Goal: Complete application form: Complete application form

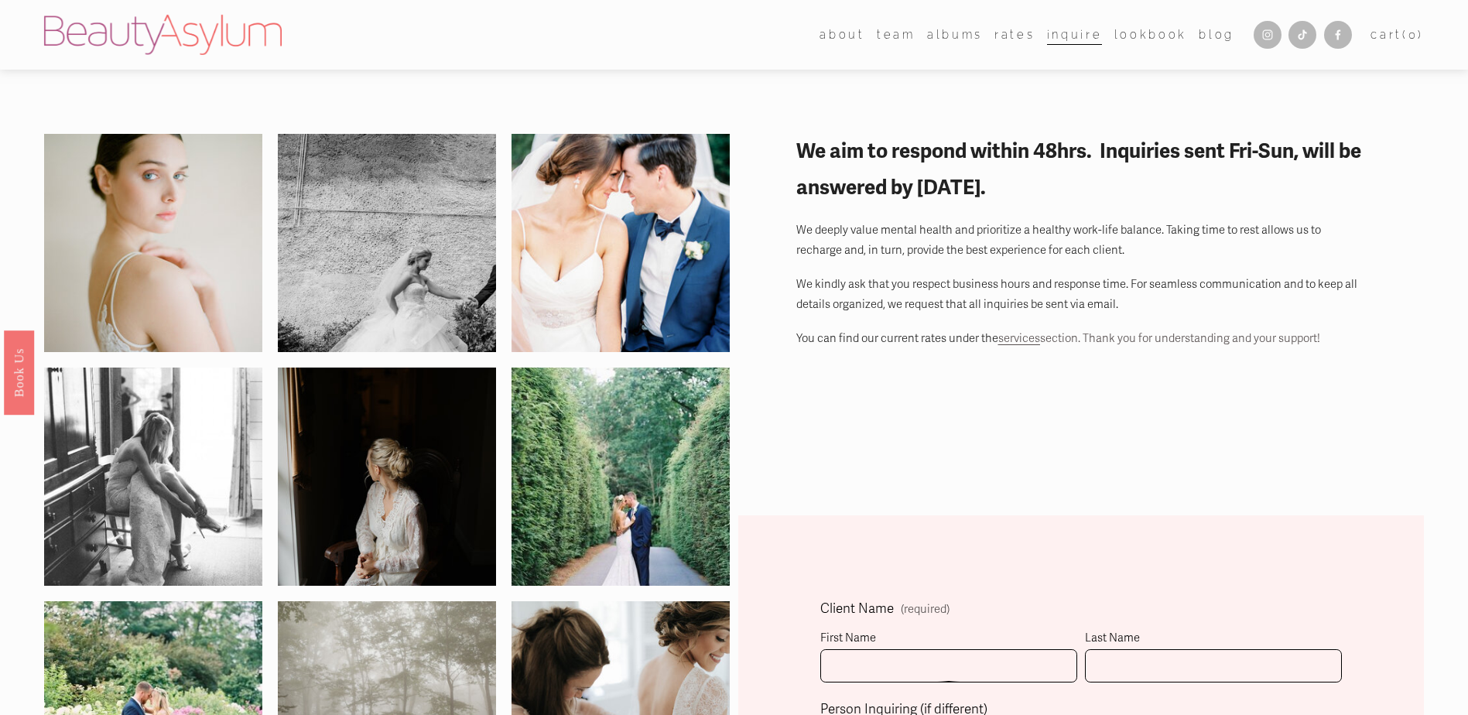
scroll to position [387, 0]
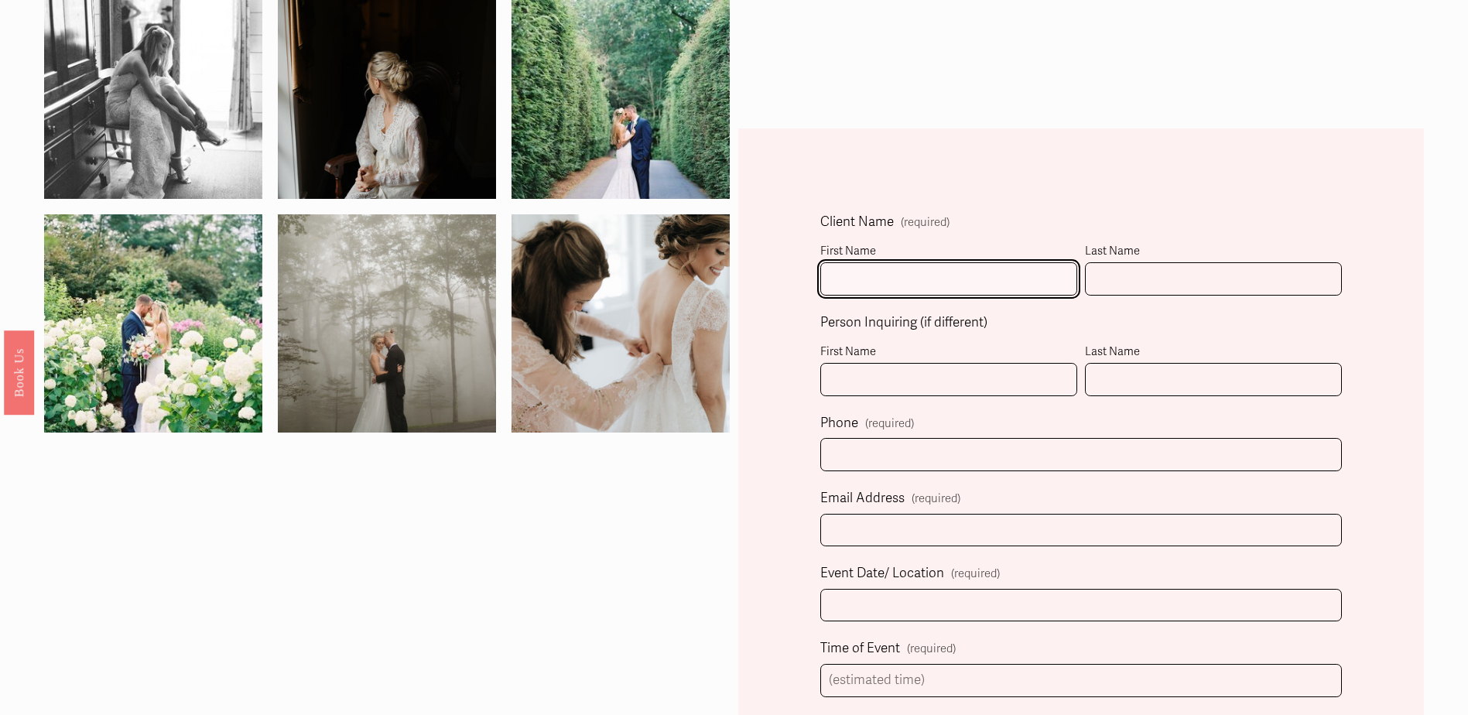
click at [870, 279] on input "First Name" at bounding box center [948, 278] width 257 height 33
type input "Alysa"
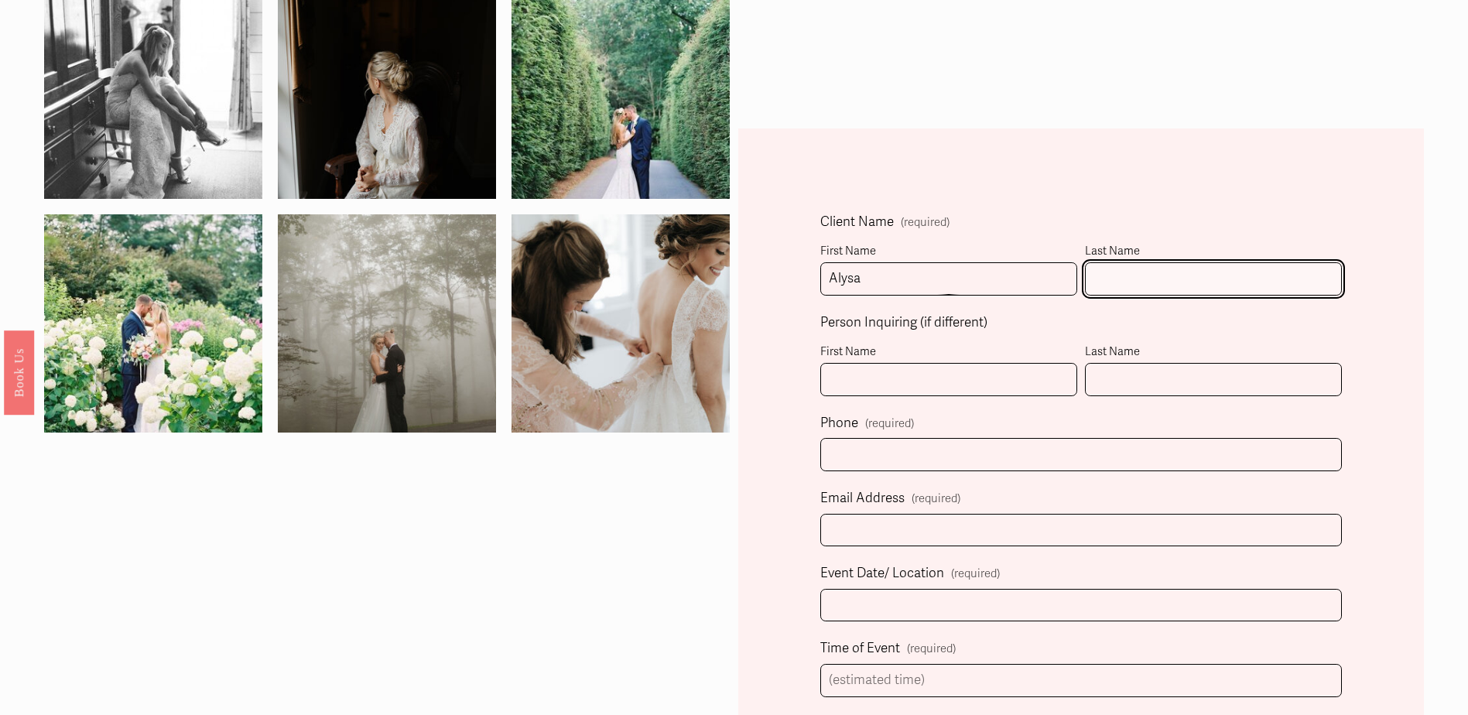
type input "[PERSON_NAME]"
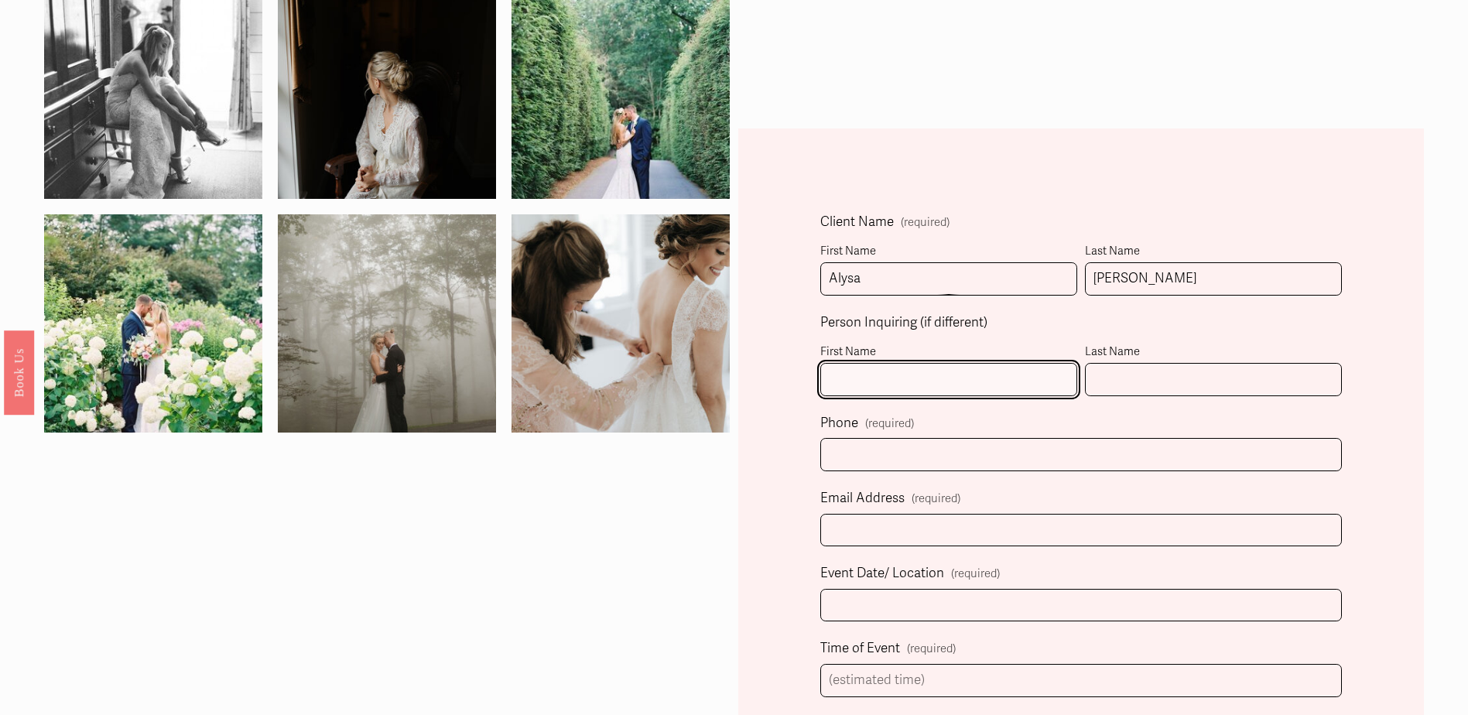
type input "Alysa"
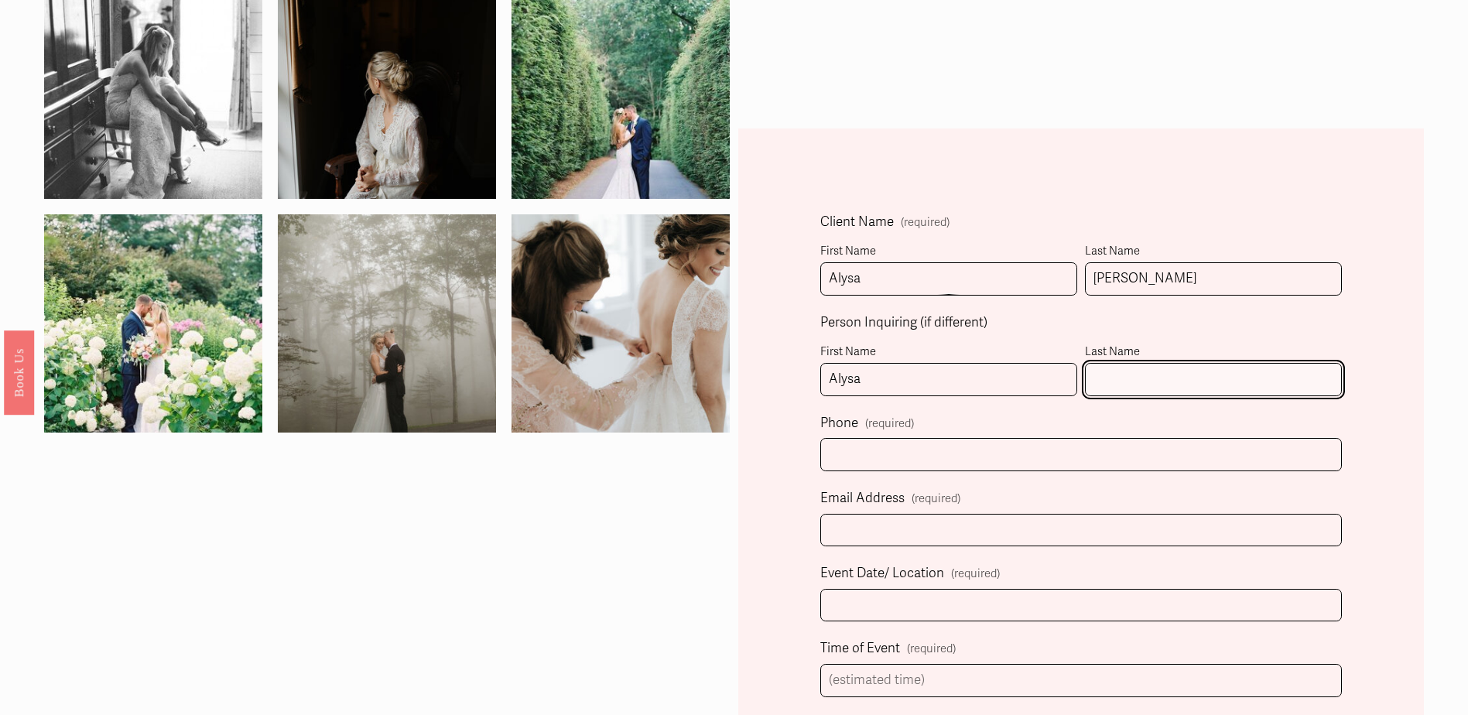
type input "[PERSON_NAME]"
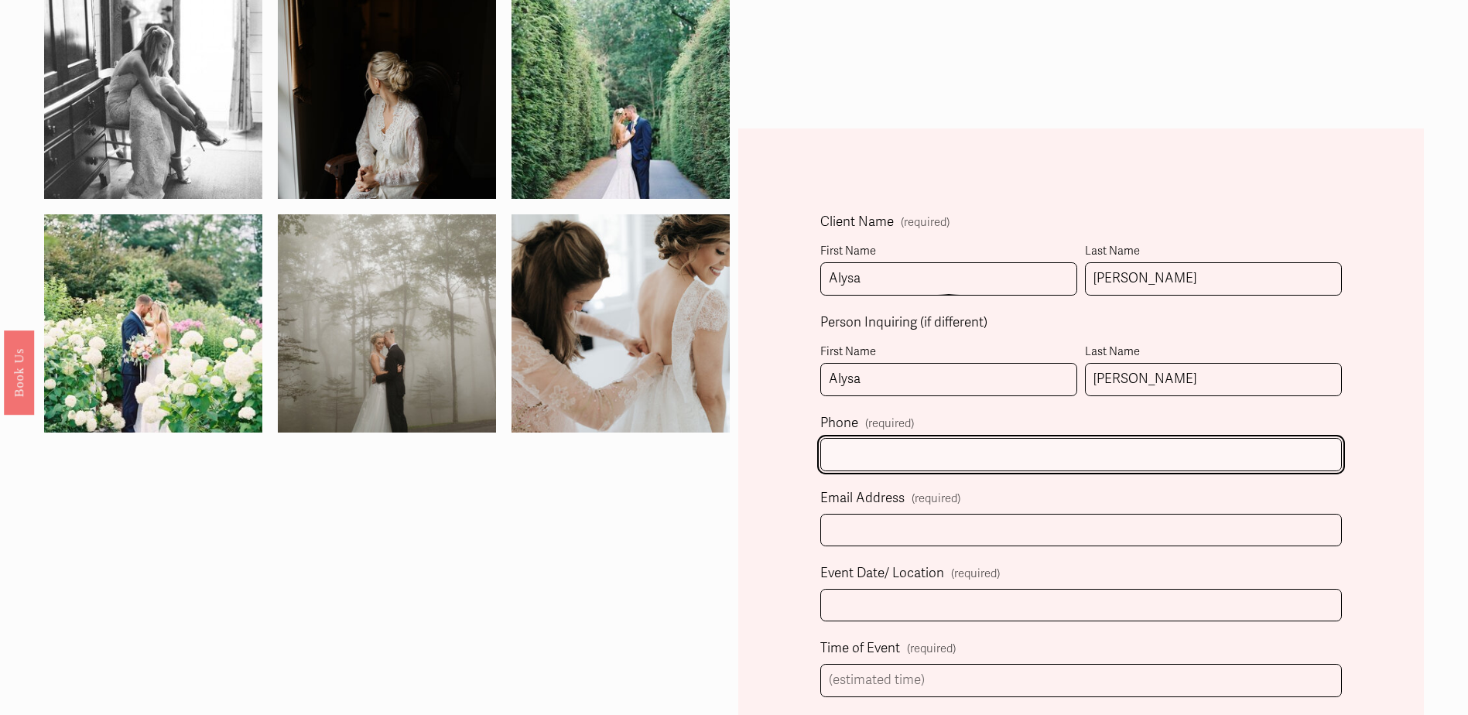
type input "[PHONE_NUMBER]"
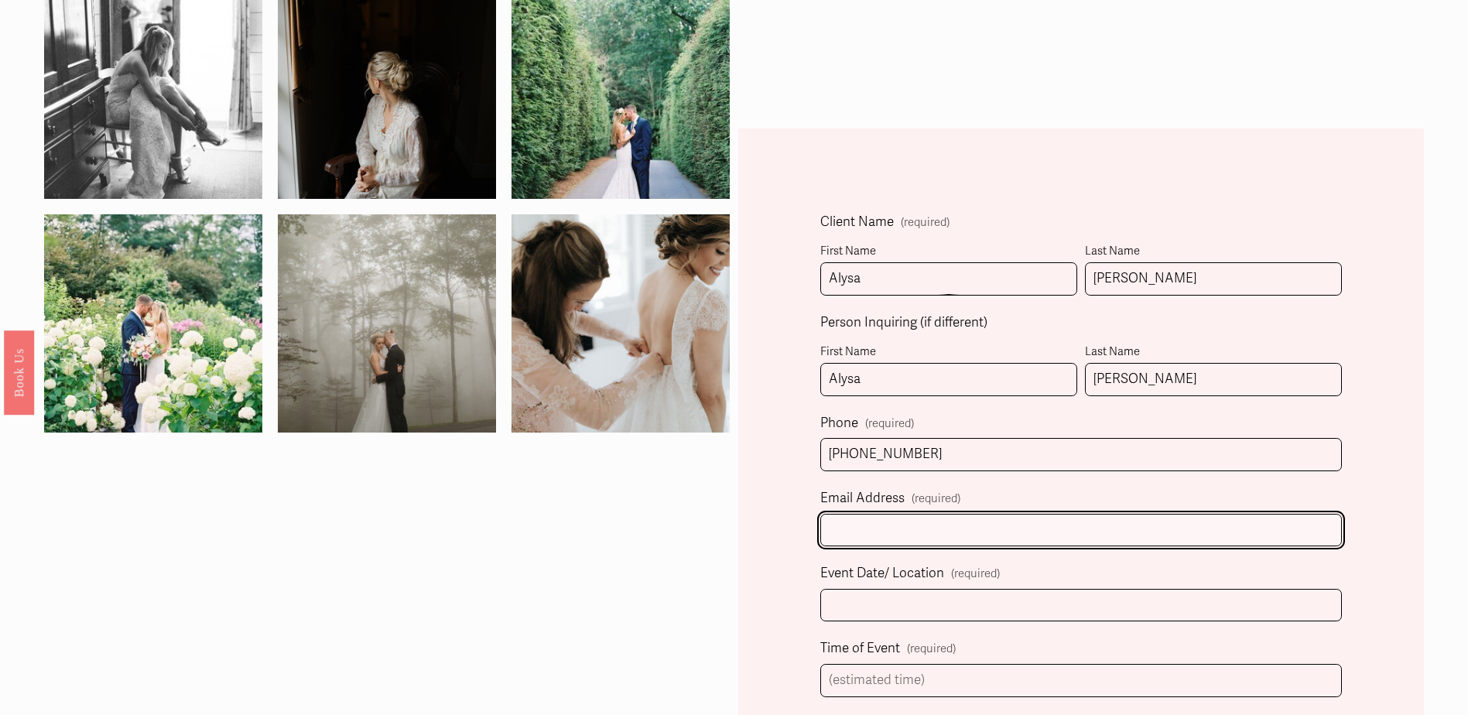
type input "[EMAIL_ADDRESS][PERSON_NAME][DOMAIN_NAME]"
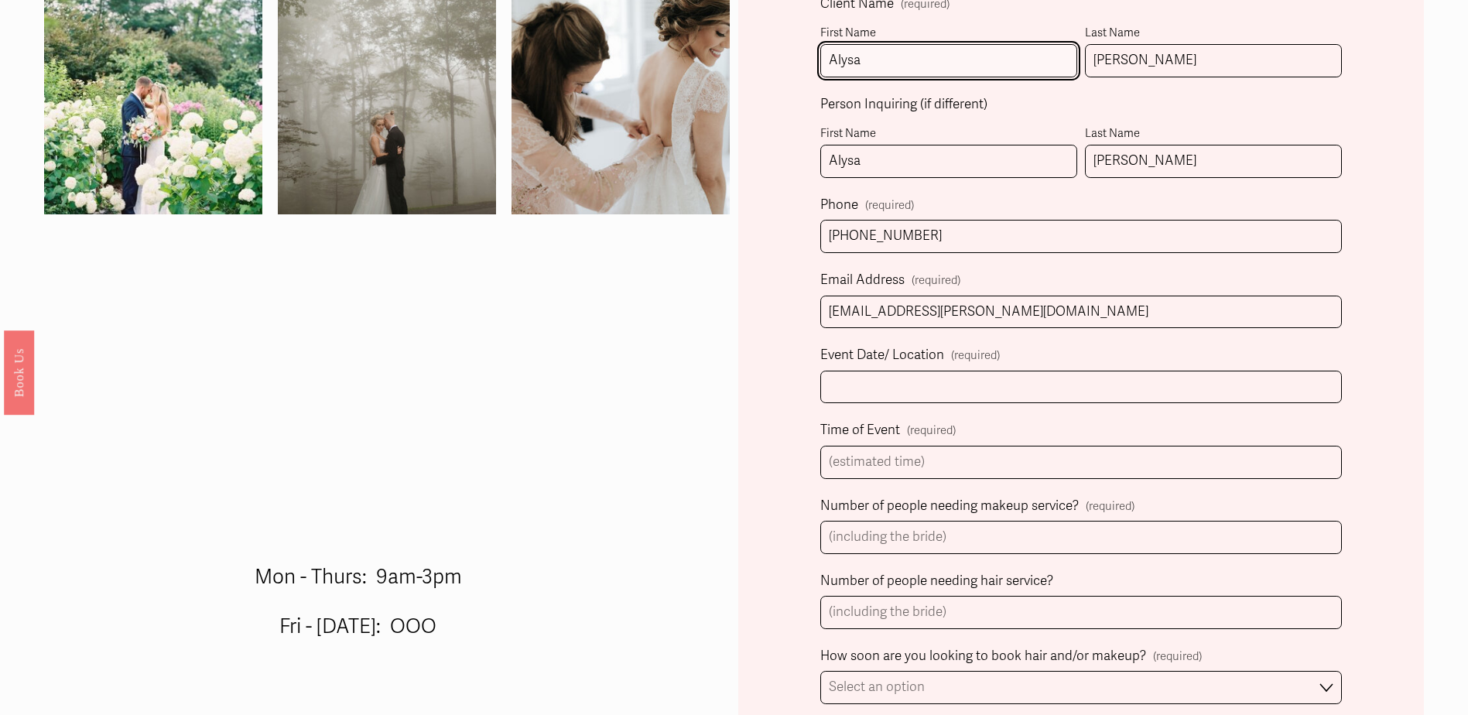
scroll to position [619, 0]
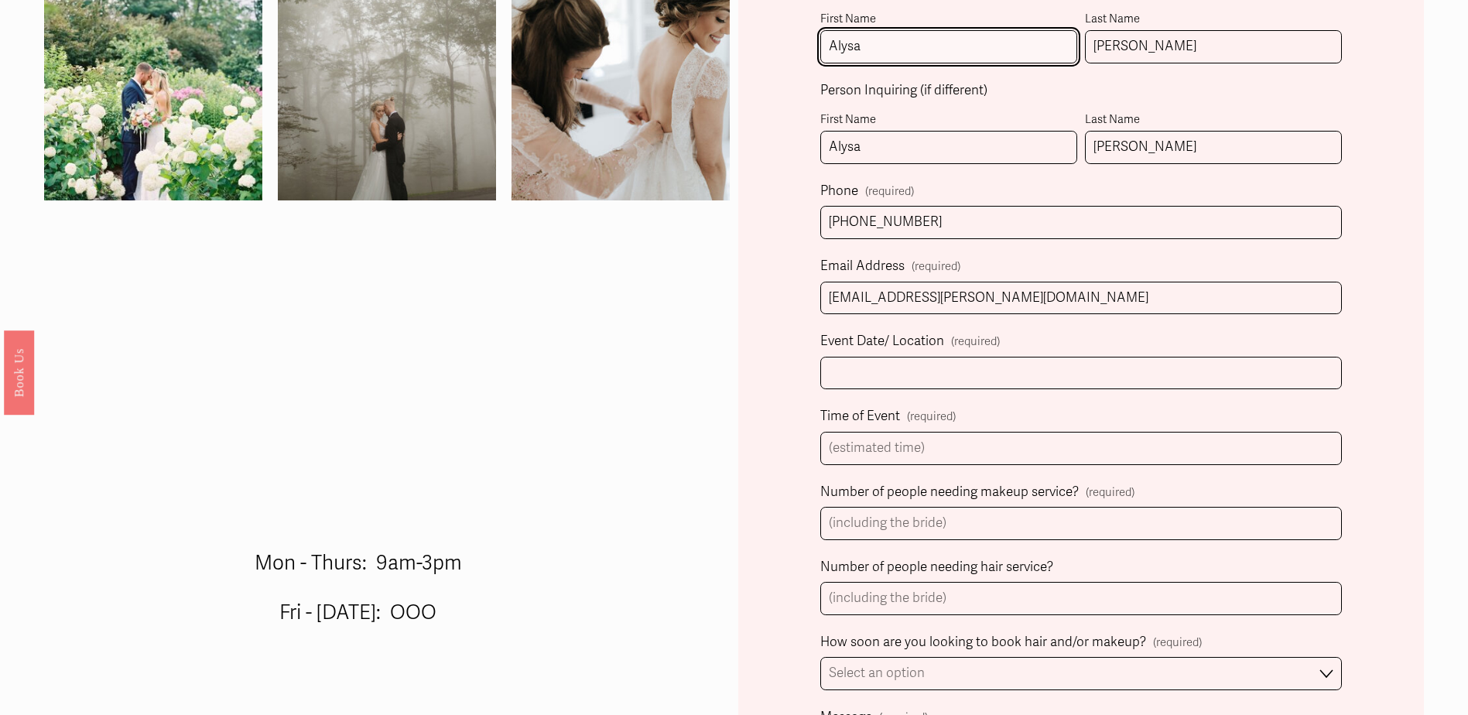
drag, startPoint x: 919, startPoint y: 223, endPoint x: 860, endPoint y: 220, distance: 58.9
click at [860, 220] on input "[PHONE_NUMBER]" at bounding box center [1080, 222] width 521 height 33
type input "[PHONE_NUMBER]"
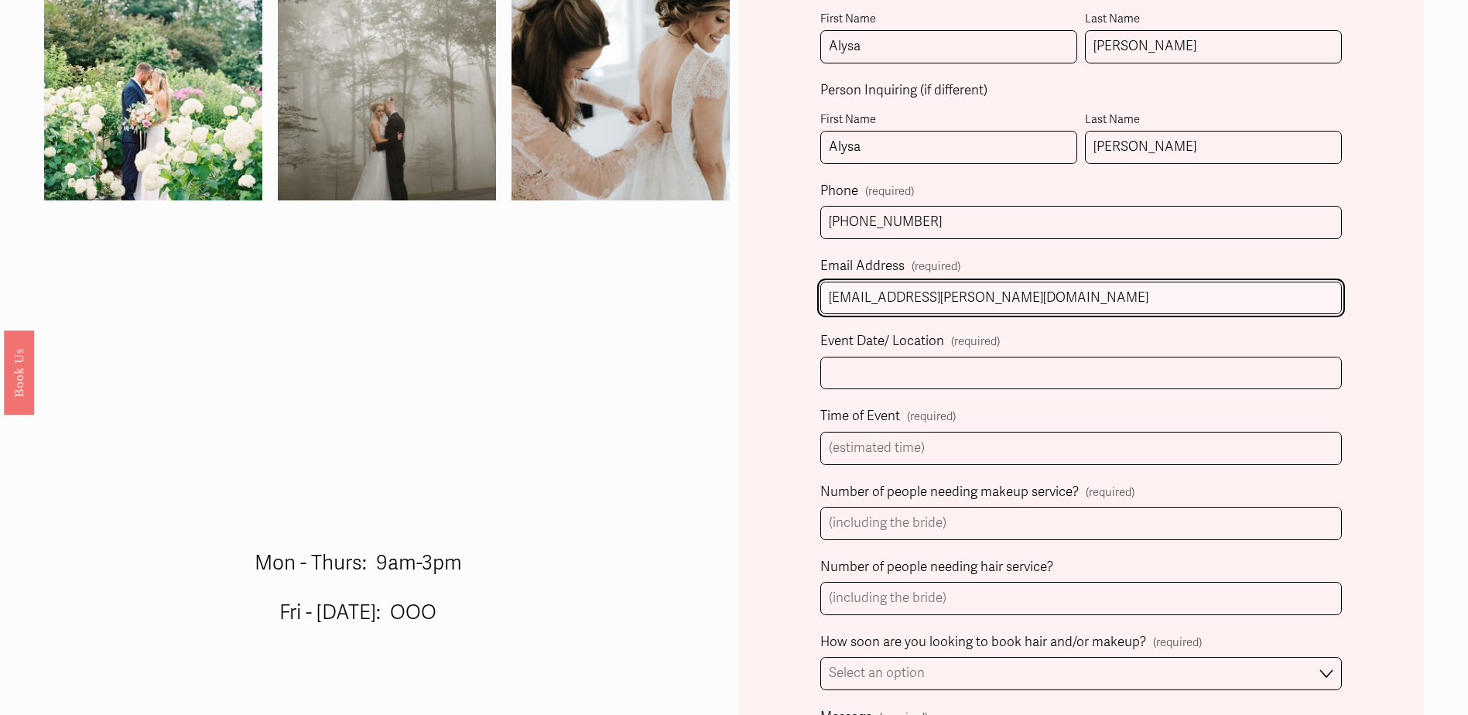
drag, startPoint x: 958, startPoint y: 298, endPoint x: 835, endPoint y: 298, distance: 123.0
click at [835, 298] on input "[EMAIL_ADDRESS][PERSON_NAME][DOMAIN_NAME]" at bounding box center [1080, 298] width 521 height 33
type input "[EMAIL_ADDRESS][DOMAIN_NAME]"
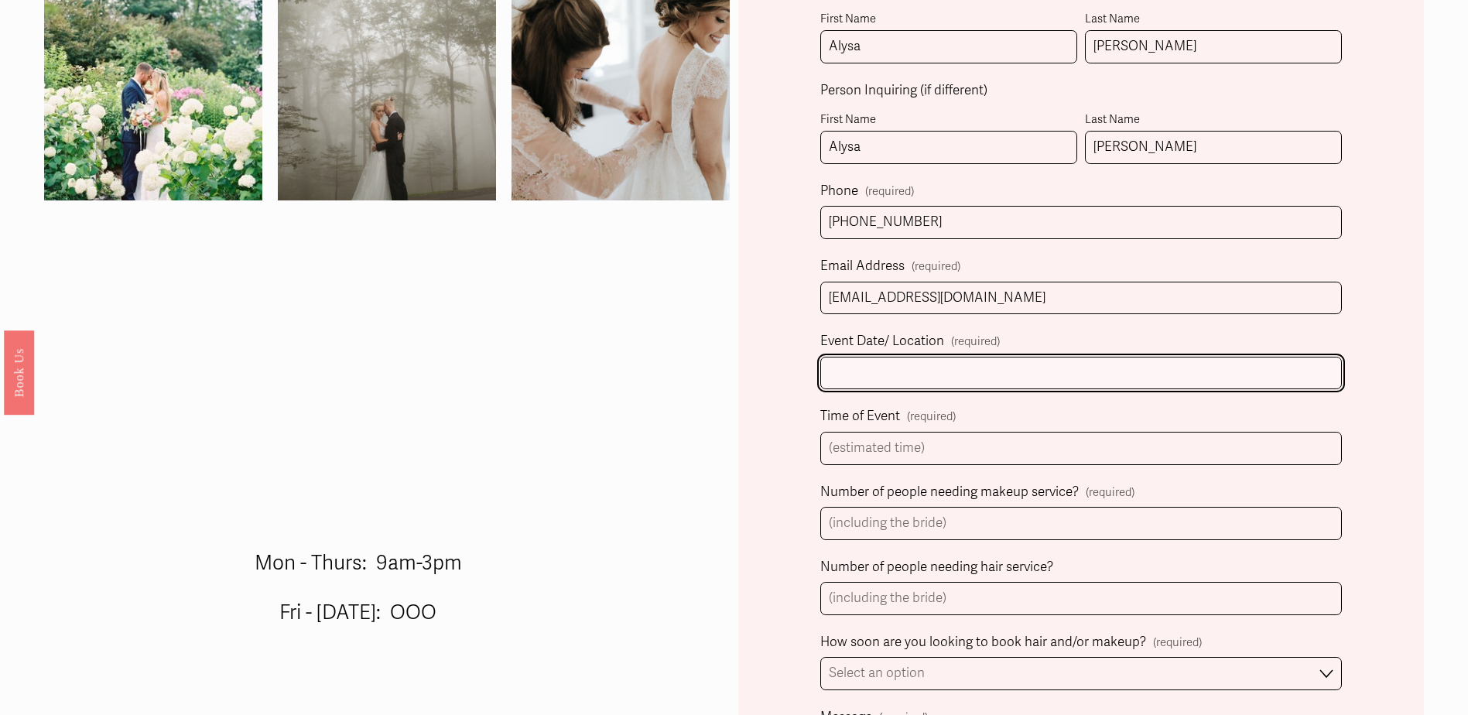
click at [848, 383] on input "Event Date/ Location (required)" at bounding box center [1080, 373] width 521 height 33
click at [906, 373] on input "[DATE]," at bounding box center [1080, 373] width 521 height 33
type input "[DATE], [STREET_ADDRESS]"
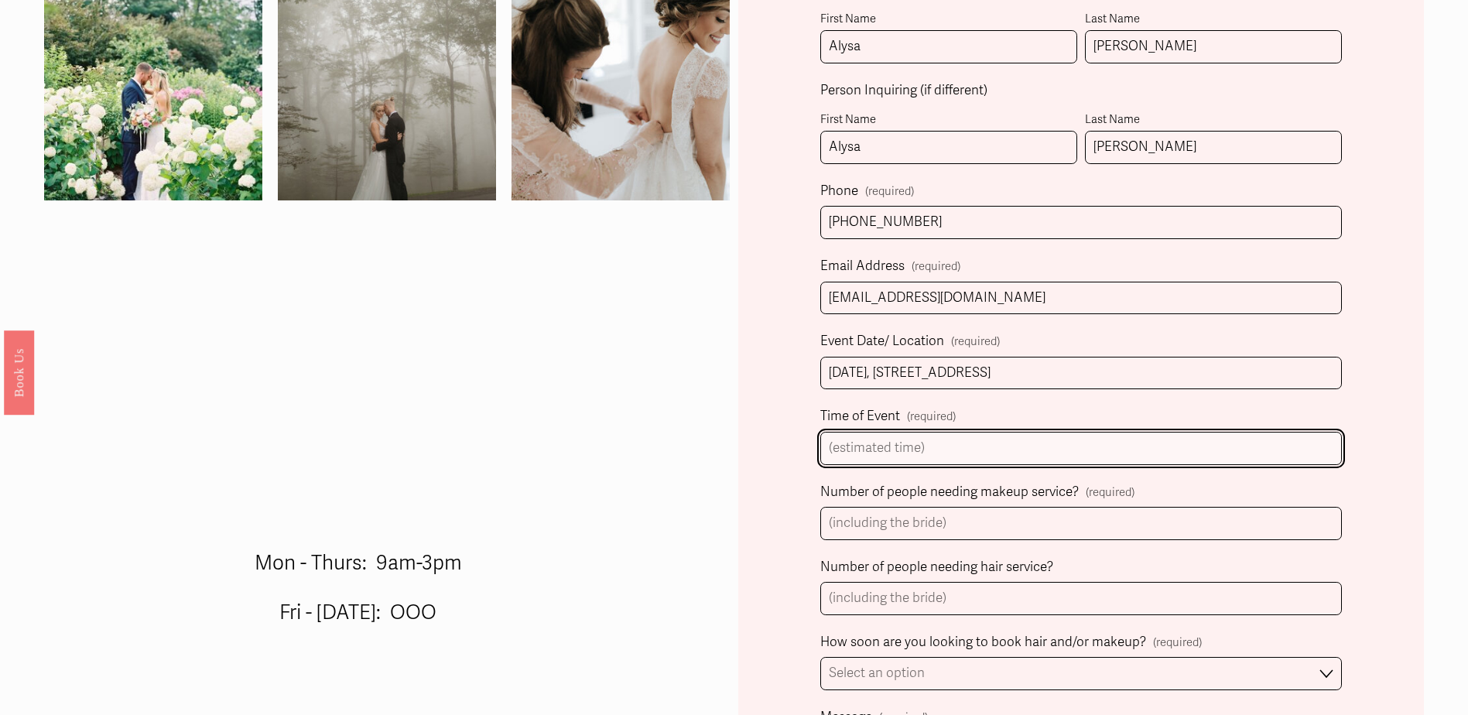
click at [851, 454] on input "Time of Event (required)" at bounding box center [1080, 448] width 521 height 33
type input "9am"
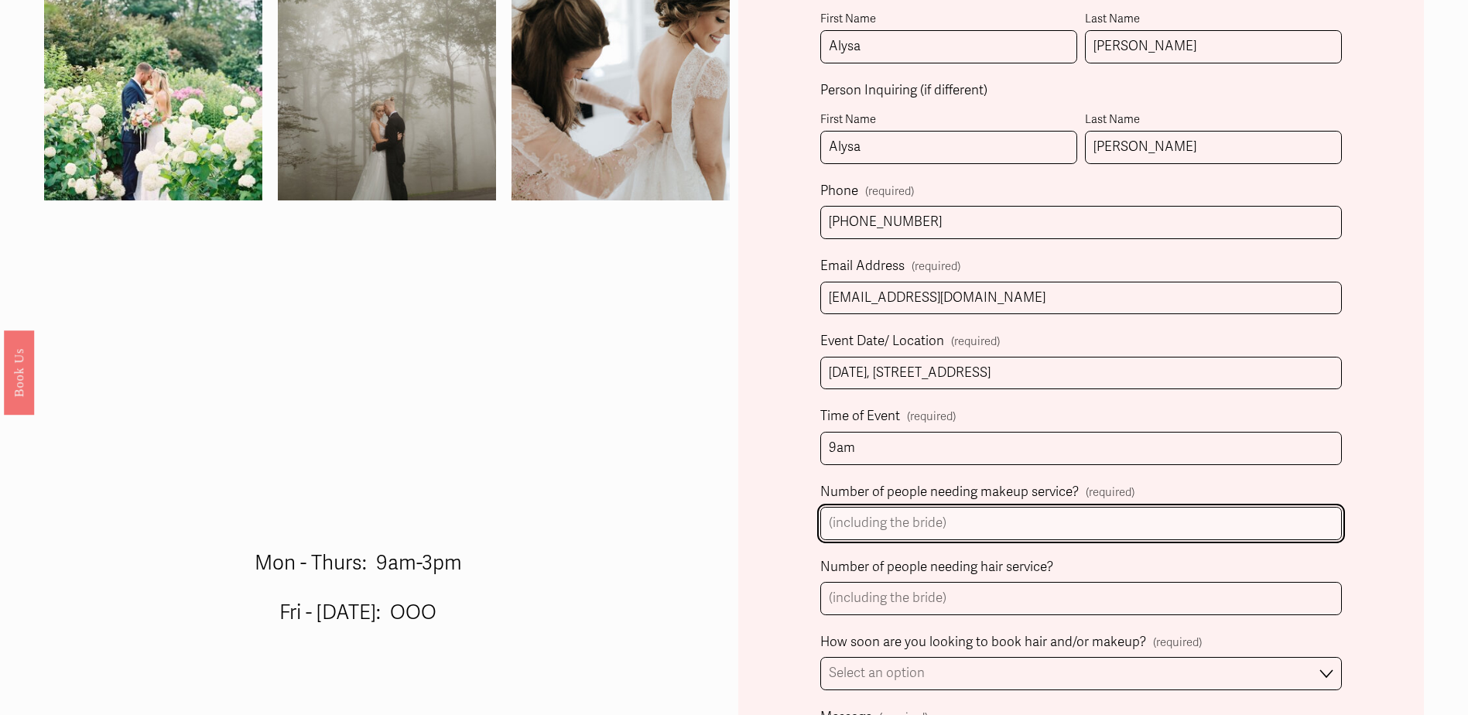
click at [866, 526] on input "Number of people needing makeup service? (required)" at bounding box center [1080, 523] width 521 height 33
type input "9"
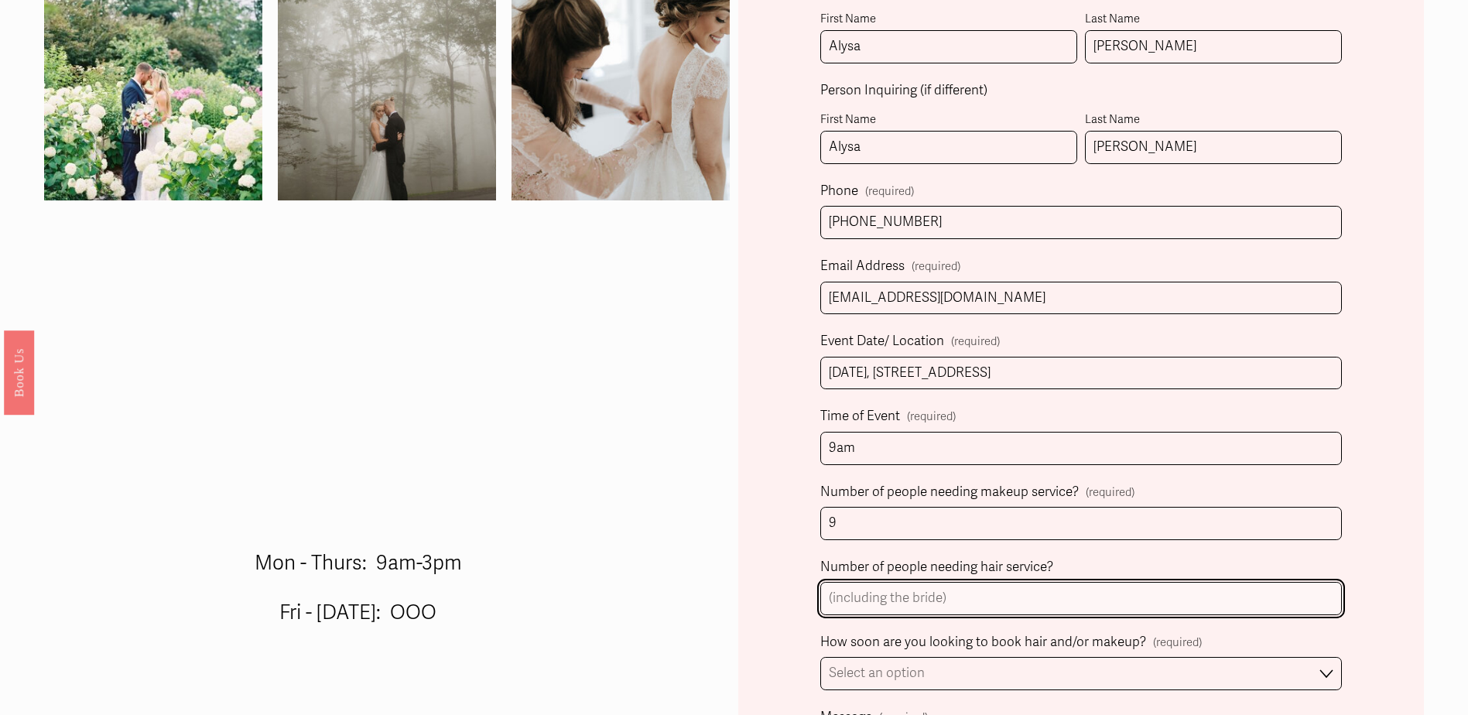
click at [891, 600] on input "Number of people needing hair service?" at bounding box center [1080, 598] width 521 height 33
type input "9"
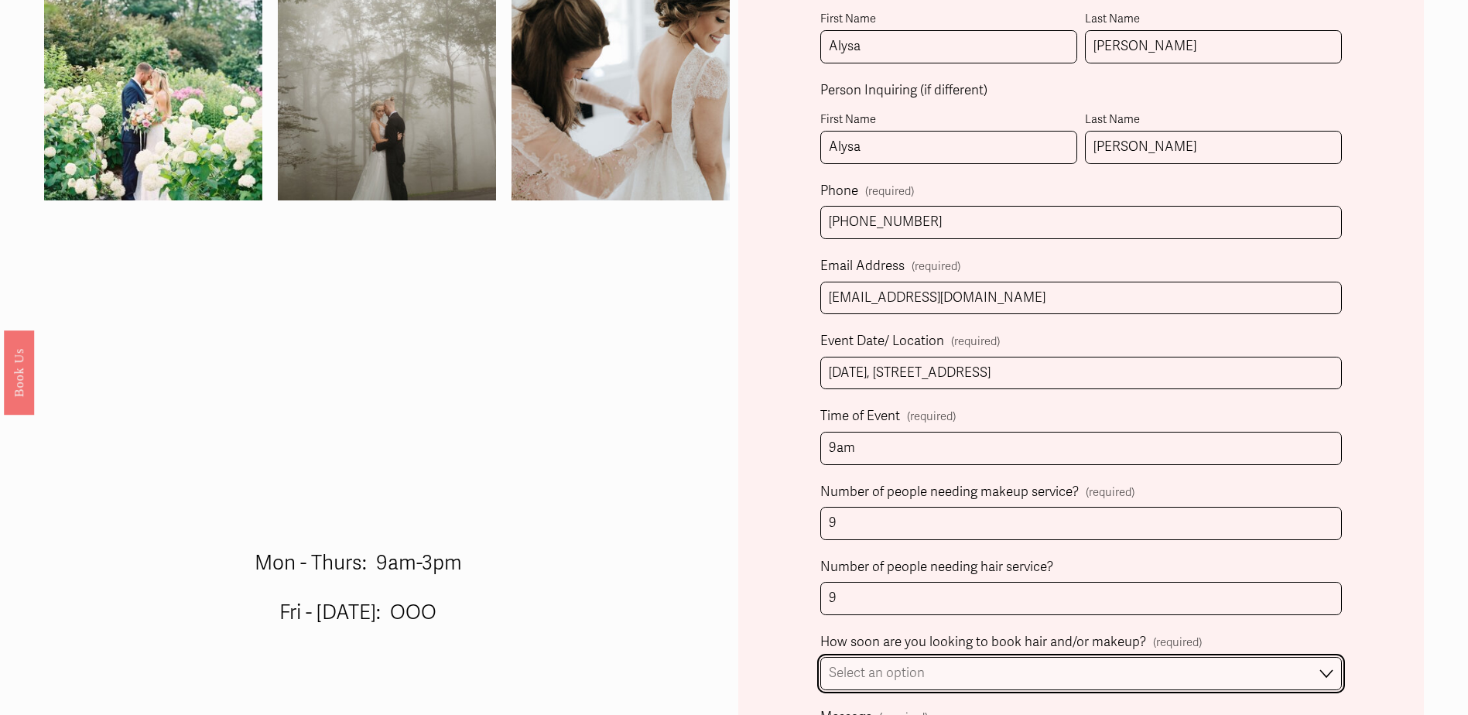
click at [875, 679] on select "Select an option Immediately 1-2 weeks I'm looking for information & not ready …" at bounding box center [1080, 673] width 521 height 33
select select "I'm looking for information & not ready to book just yet"
click at [820, 660] on select "Select an option Immediately 1-2 weeks I'm looking for information & not ready …" at bounding box center [1080, 673] width 521 height 33
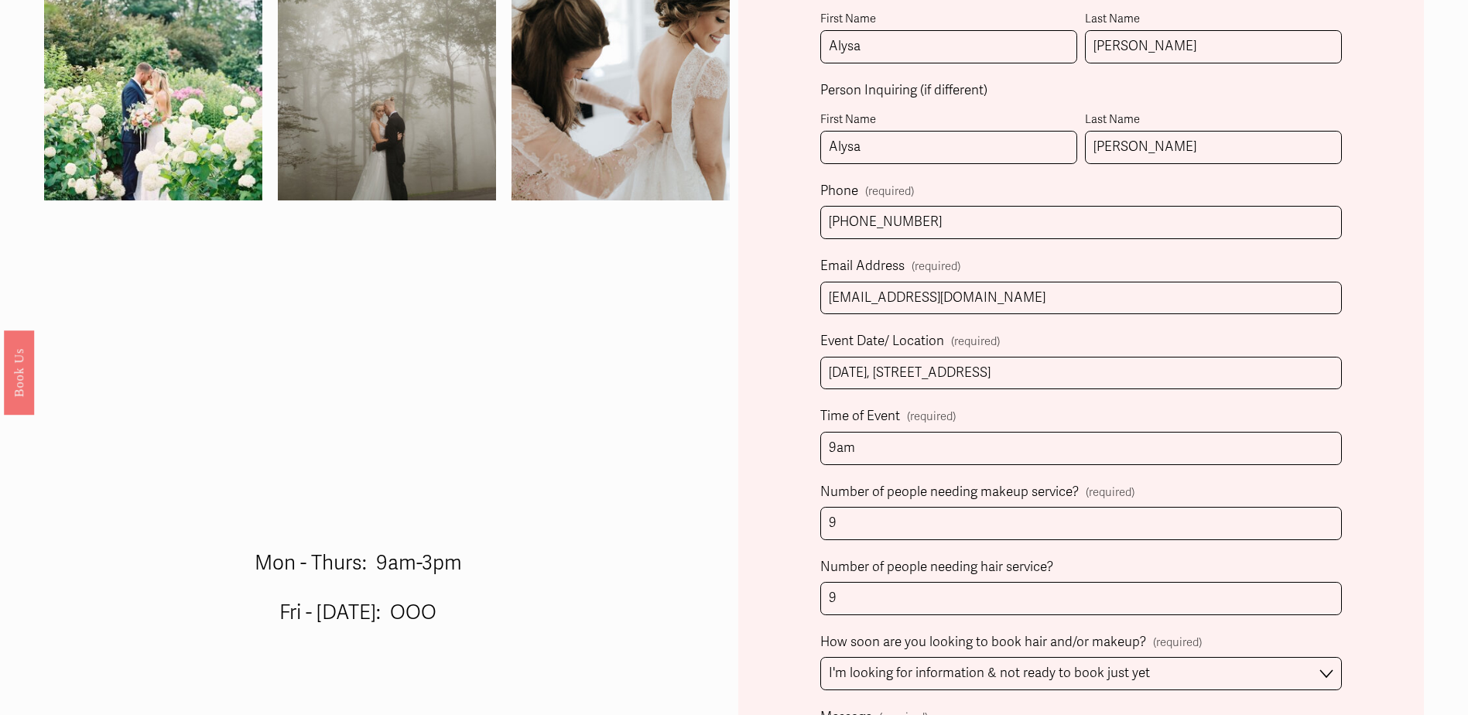
click at [771, 628] on div "Client Name (required) First Name [PERSON_NAME] Last Name [PERSON_NAME] Person …" at bounding box center [1081, 682] width 686 height 1573
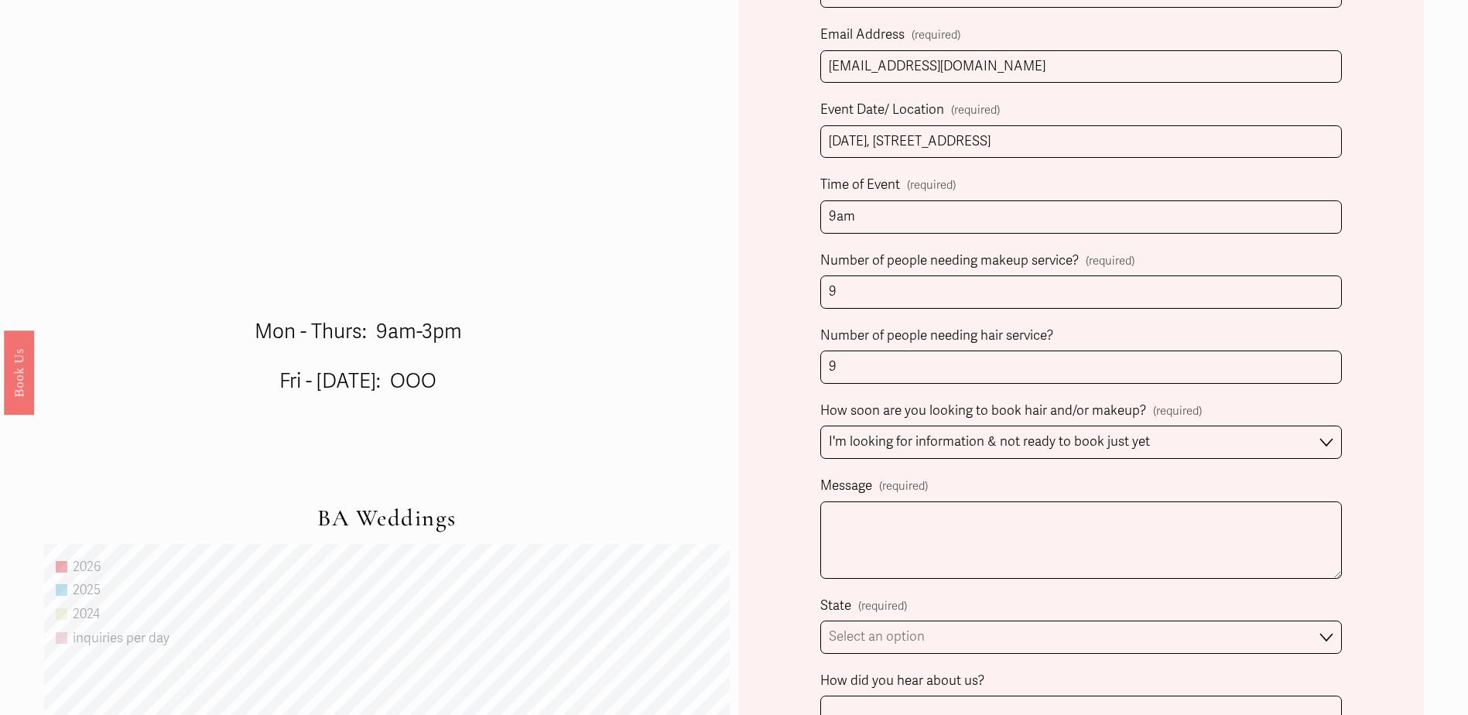
scroll to position [851, 0]
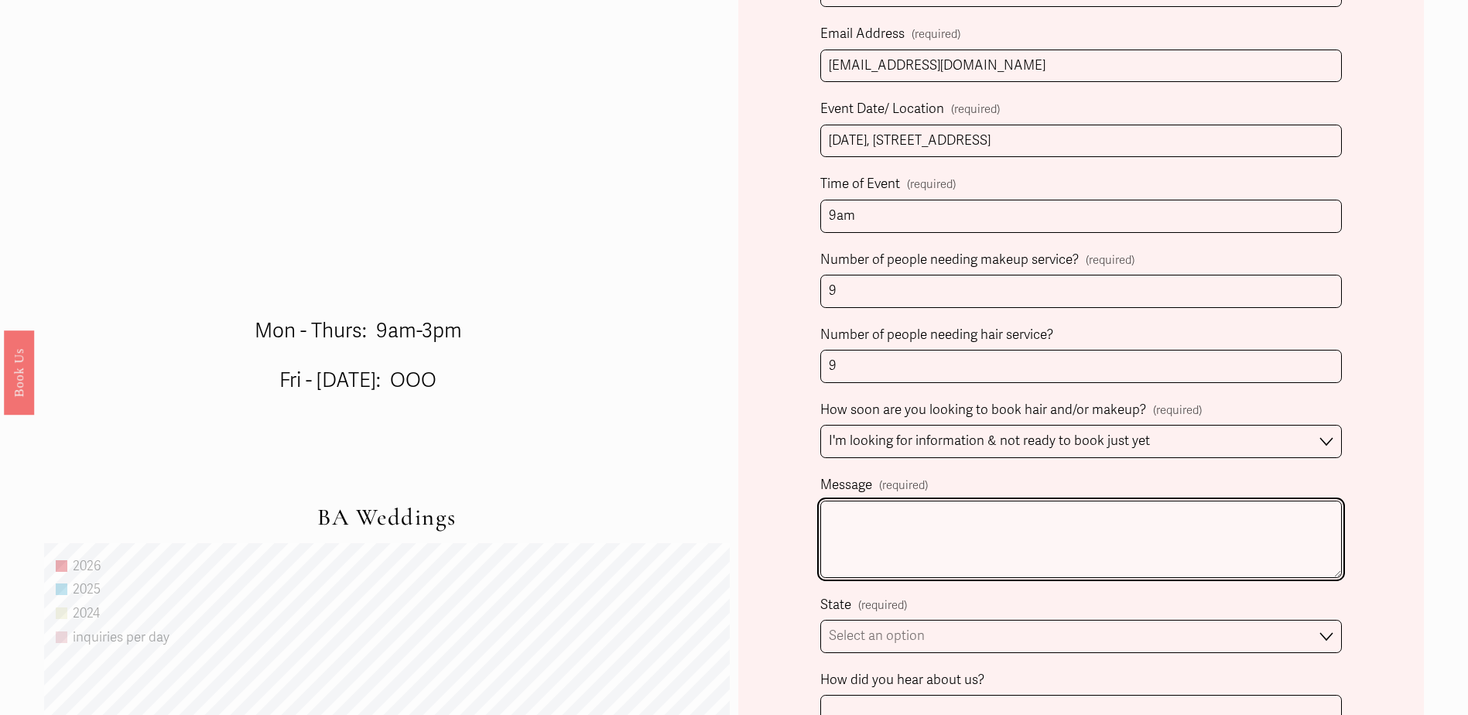
click at [836, 539] on textarea "Message (required)" at bounding box center [1080, 539] width 521 height 77
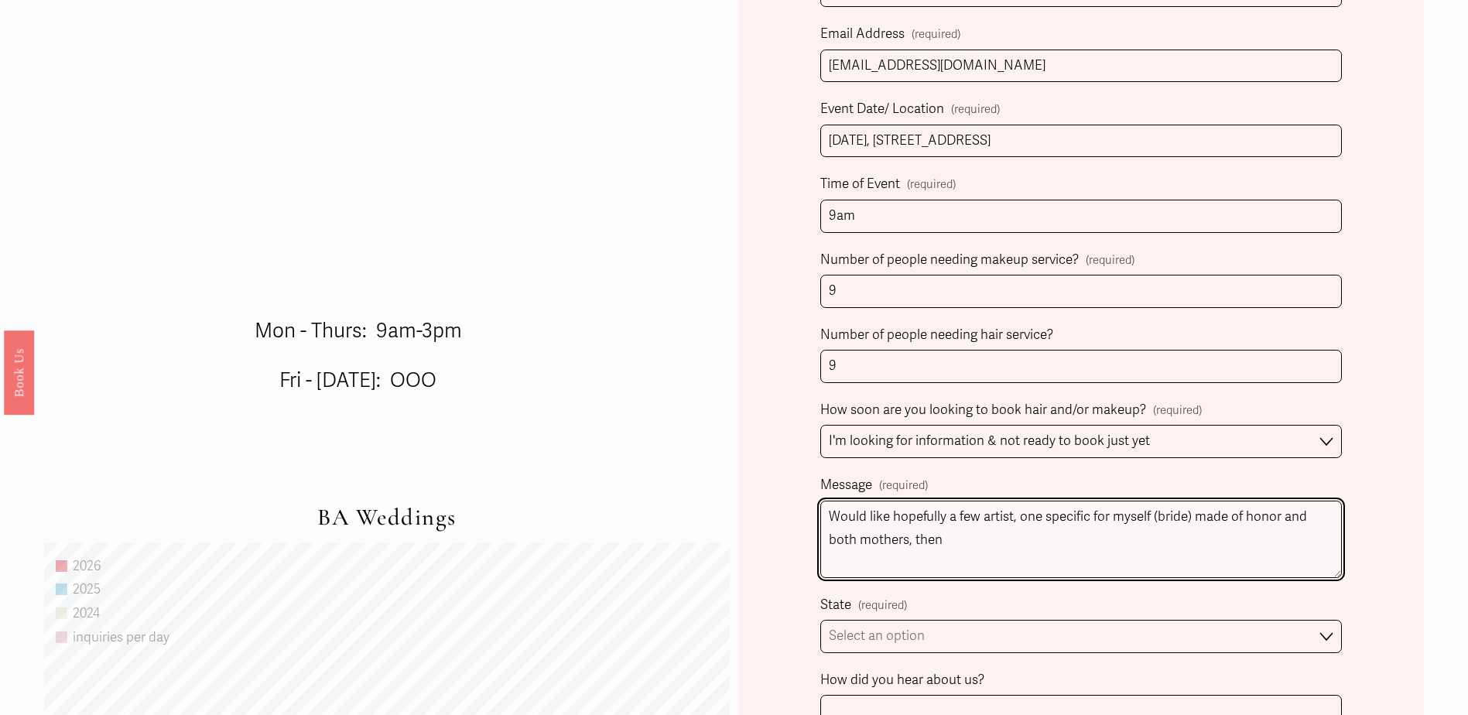
click at [1113, 520] on textarea "Would like hopefully a few artist, one specific for myself (bride) made of hono…" at bounding box center [1080, 539] width 521 height 77
click at [934, 541] on textarea "Would like hopefully a few artist, one specific for 4 of us (myself (bride) mad…" at bounding box center [1080, 539] width 521 height 77
click at [973, 543] on textarea "Would like hopefully a few artist, one specific for 4 of us (myself (bride) mad…" at bounding box center [1080, 539] width 521 height 77
click at [1021, 542] on textarea "Would like hopefully a few artist, one specific for 4 of us (myself (bride) mad…" at bounding box center [1080, 539] width 521 height 77
click at [1245, 538] on textarea "Would like hopefully a few artist, one specific for 4 of us (myself (bride) mad…" at bounding box center [1080, 539] width 521 height 77
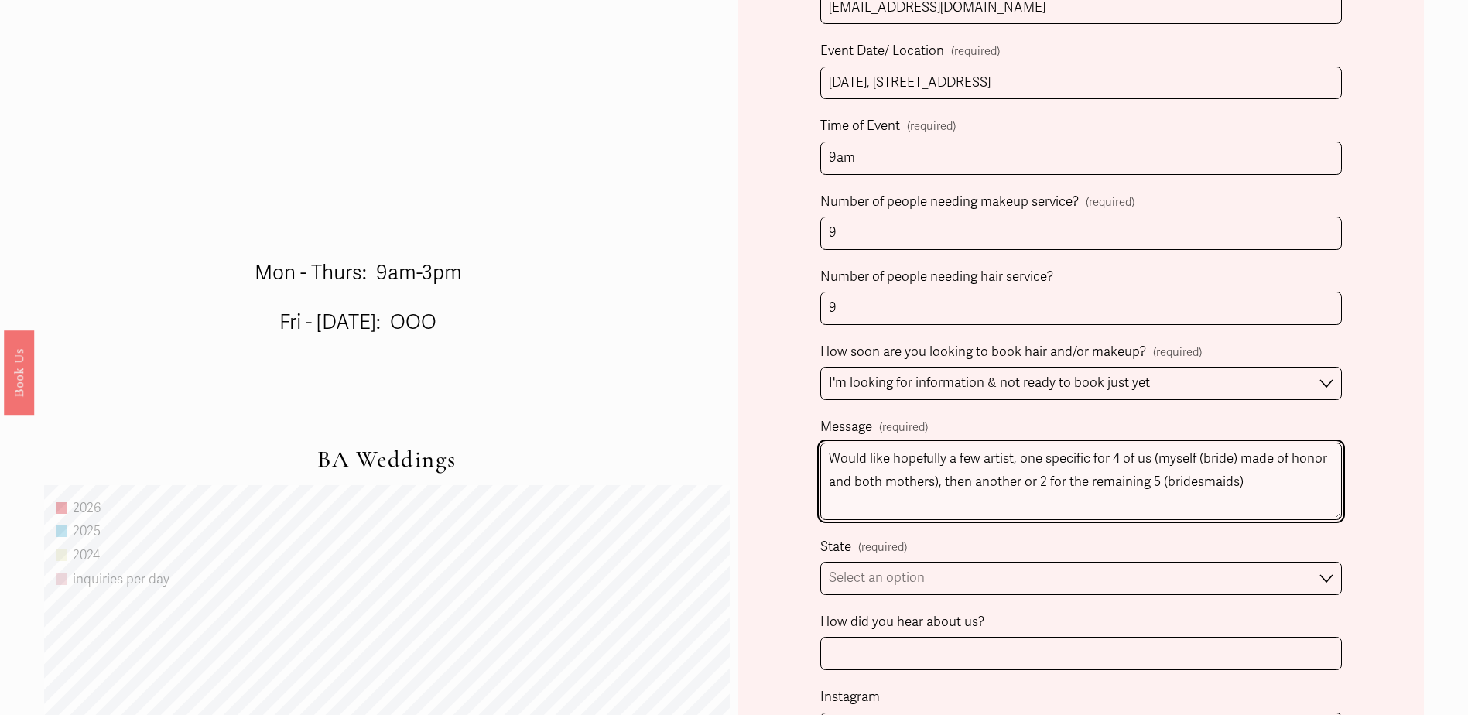
scroll to position [1006, 0]
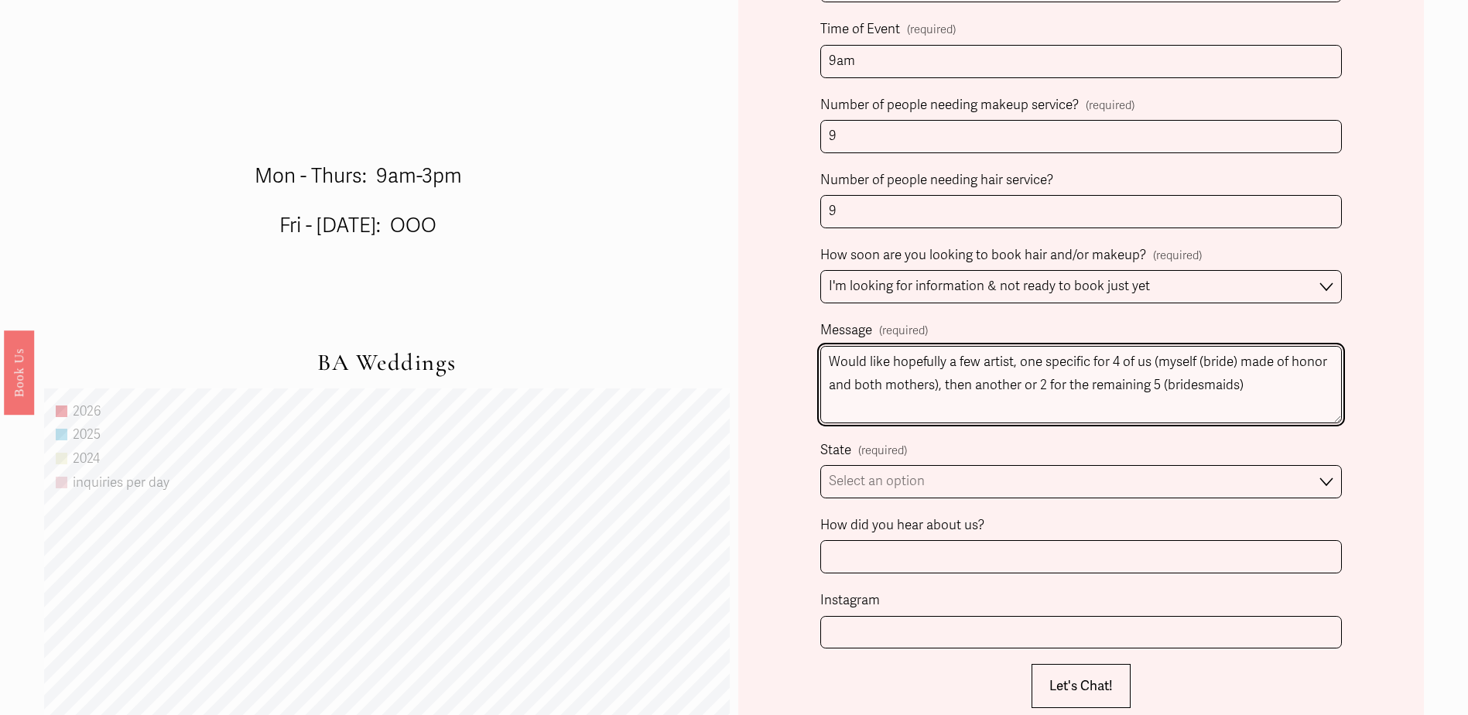
type textarea "Would like hopefully a few artist, one specific for 4 of us (myself (bride) mad…"
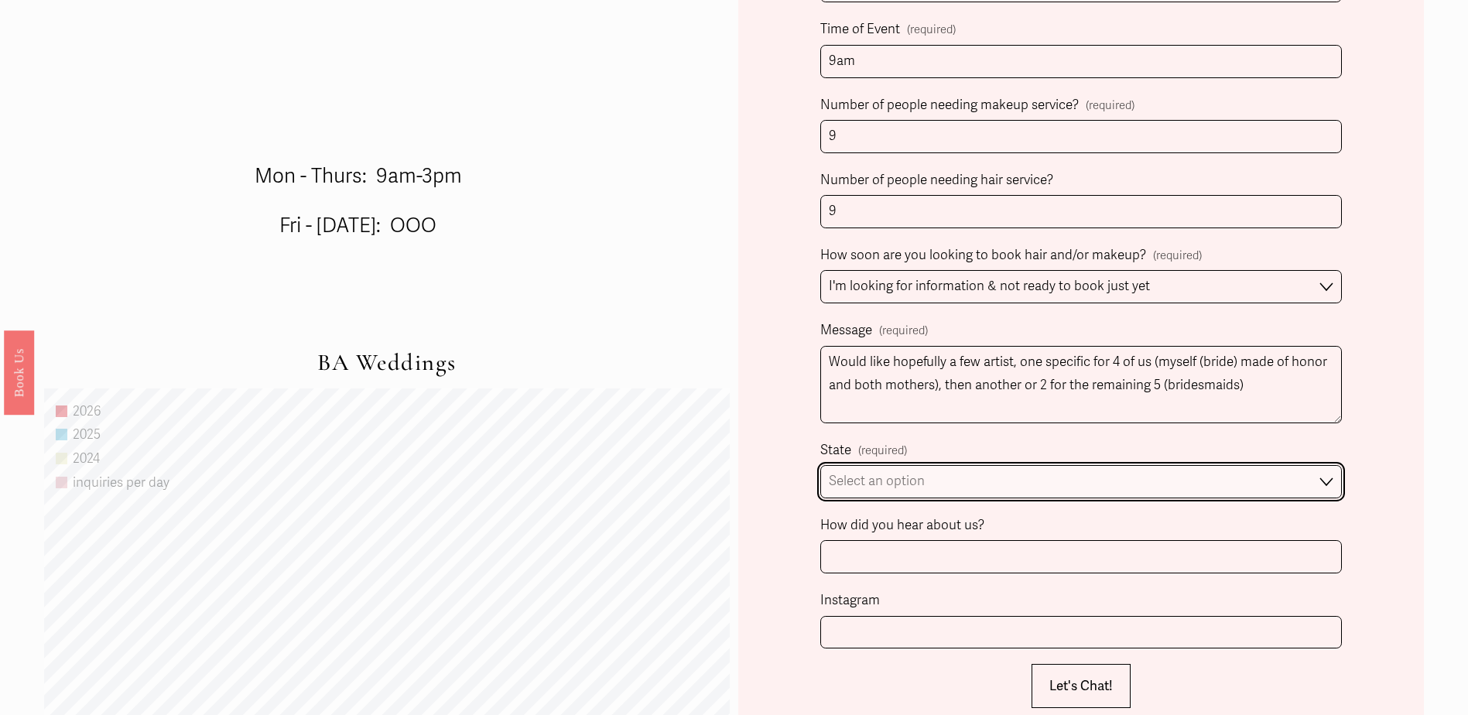
click at [984, 480] on select "Select an option Please Select One [GEOGRAPHIC_DATA], [GEOGRAPHIC_DATA] [GEOGRA…" at bounding box center [1080, 481] width 521 height 33
select select "[GEOGRAPHIC_DATA], [GEOGRAPHIC_DATA]"
click at [820, 467] on select "Select an option Please Select One [GEOGRAPHIC_DATA], [GEOGRAPHIC_DATA] [GEOGRA…" at bounding box center [1080, 481] width 521 height 33
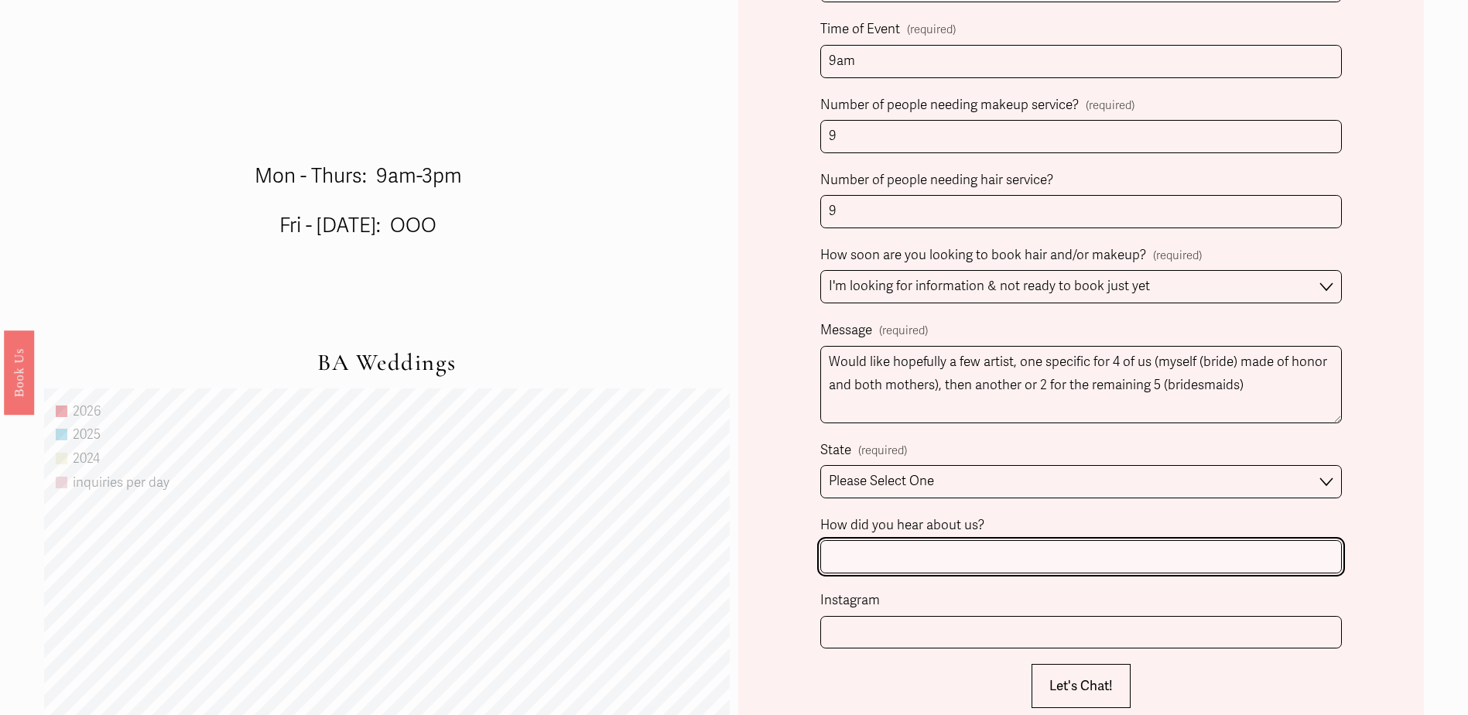
click at [886, 564] on input "How did you hear about us?" at bounding box center [1080, 556] width 521 height 33
type input "Instagram"
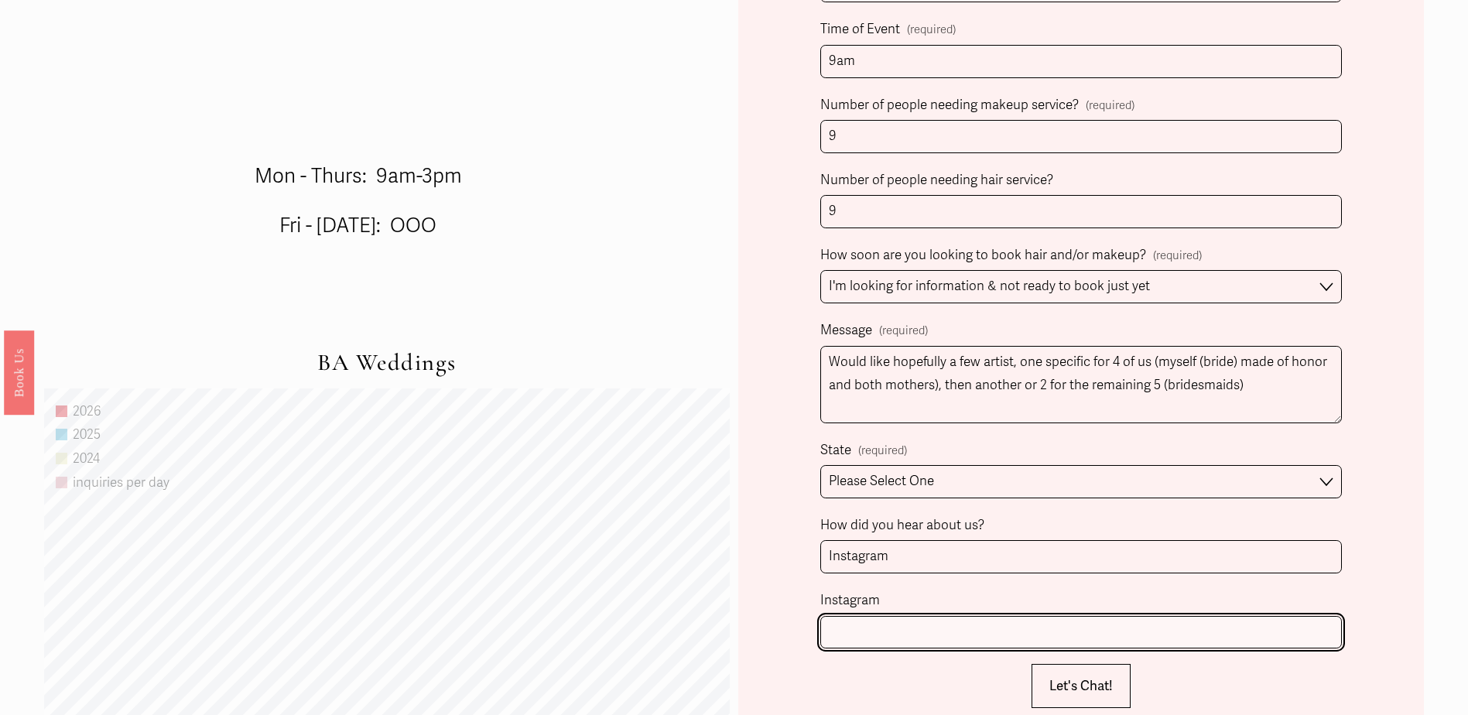
click at [862, 622] on input "Instagram" at bounding box center [1080, 632] width 521 height 33
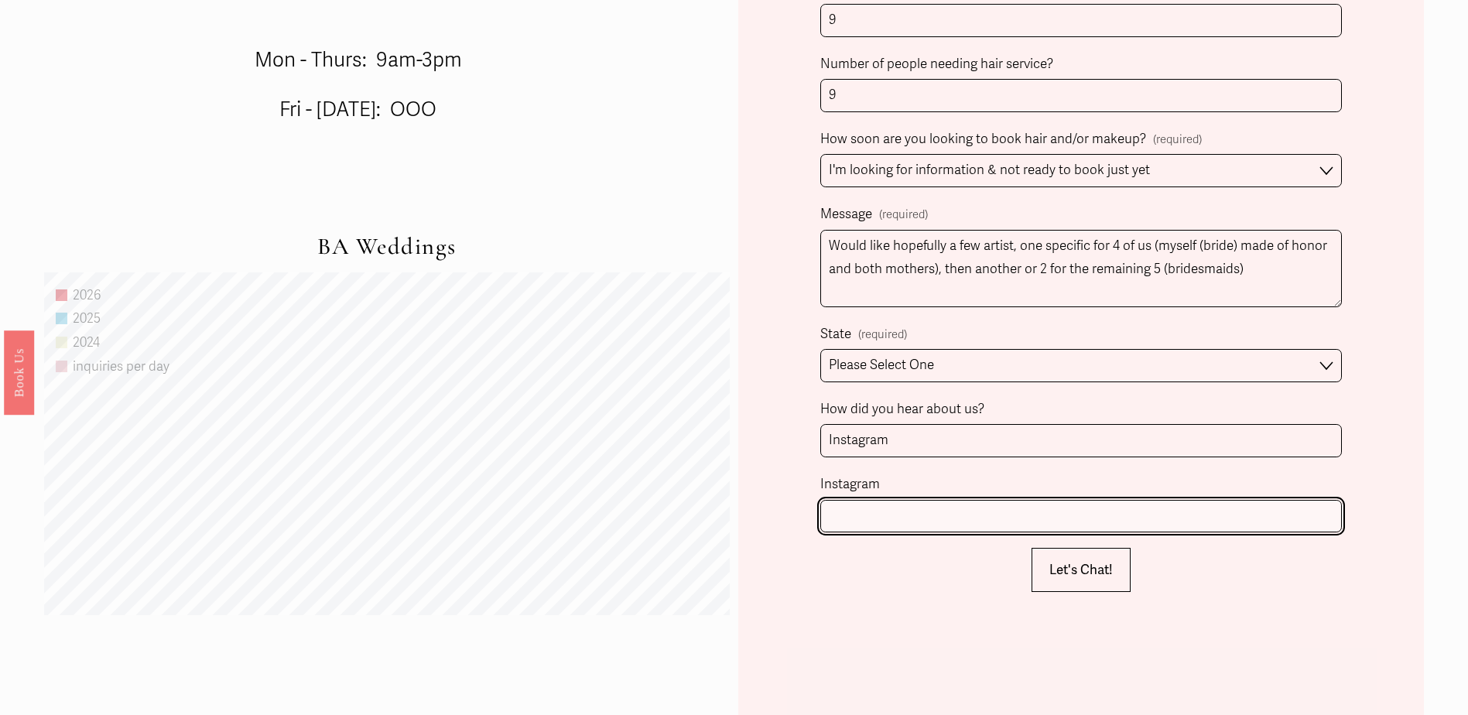
scroll to position [1161, 0]
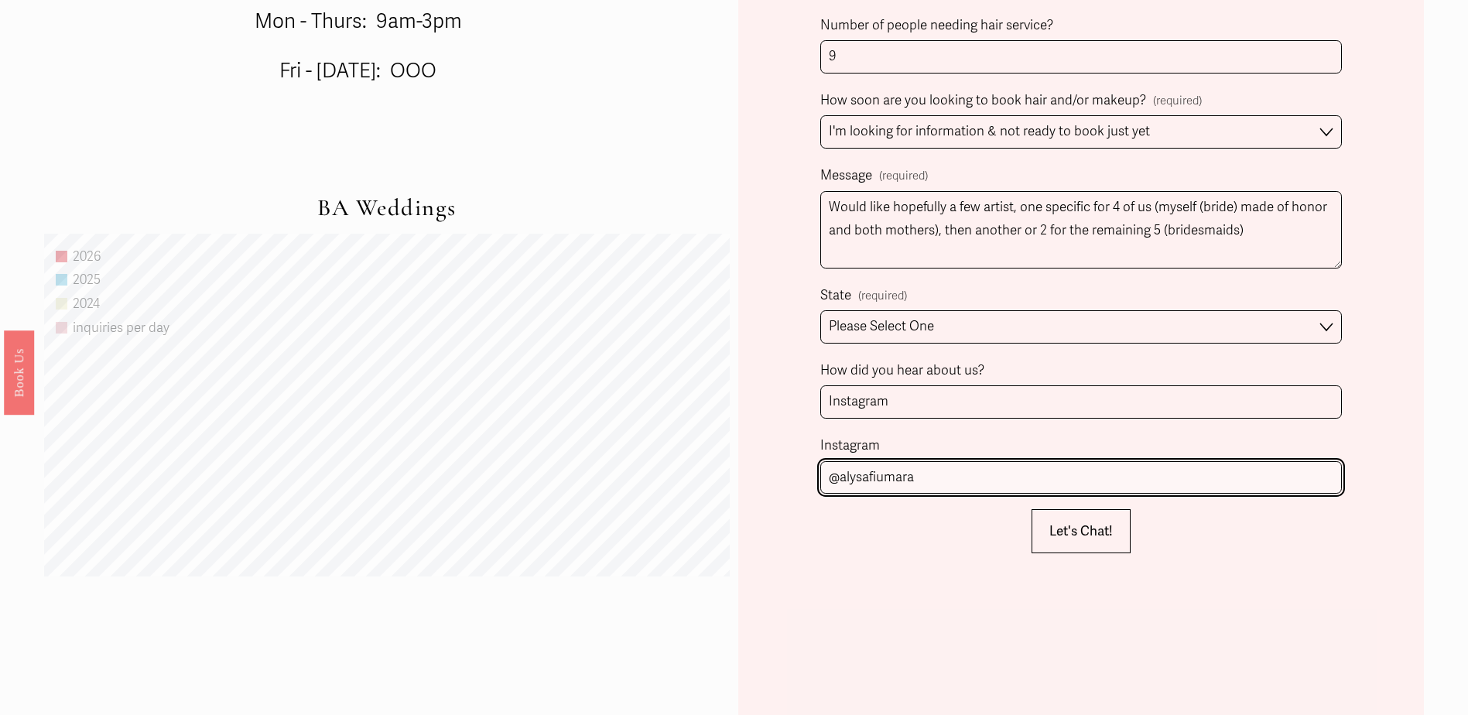
type input "@alysafiumara"
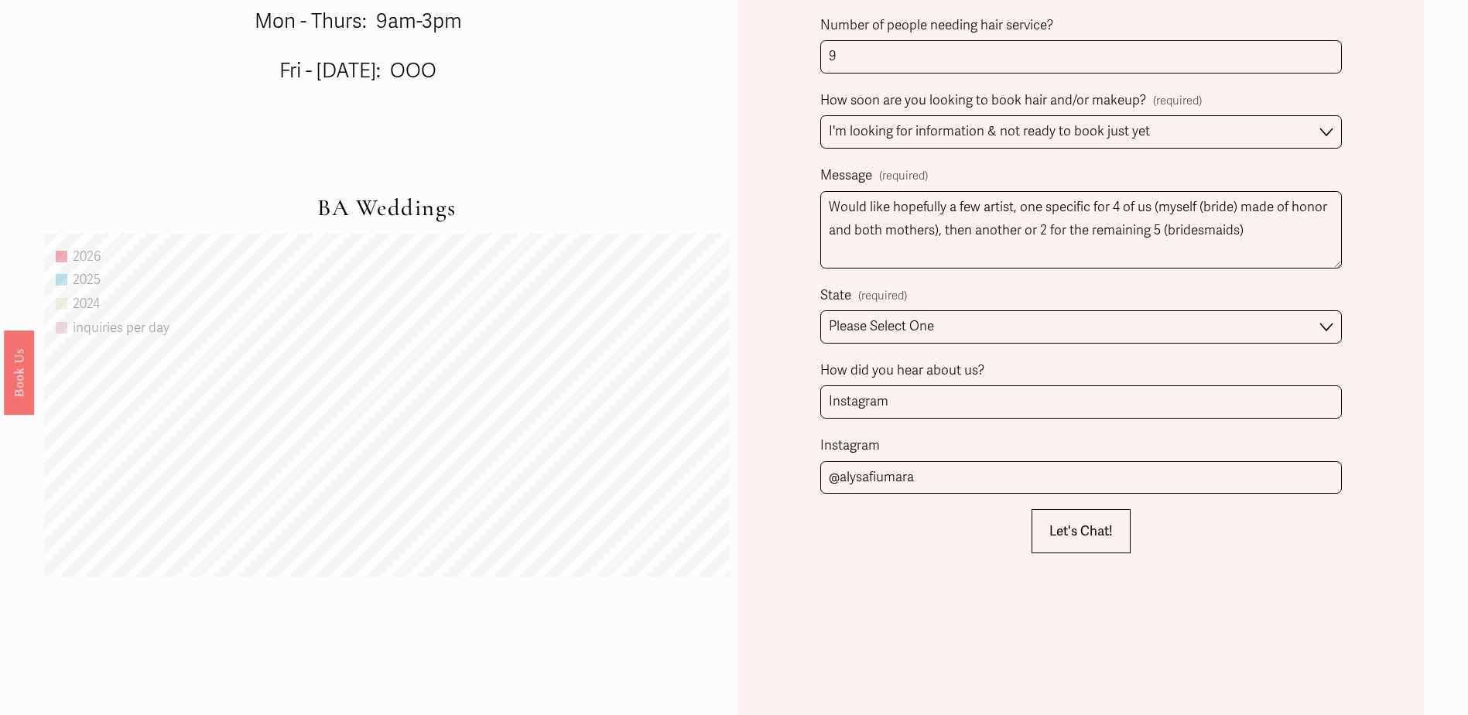
click at [929, 559] on div "Client Name (required) First Name [PERSON_NAME] Last Name [PERSON_NAME] Person …" at bounding box center [1081, 141] width 686 height 1573
click at [1063, 539] on span "Let's Chat!" at bounding box center [1080, 531] width 63 height 16
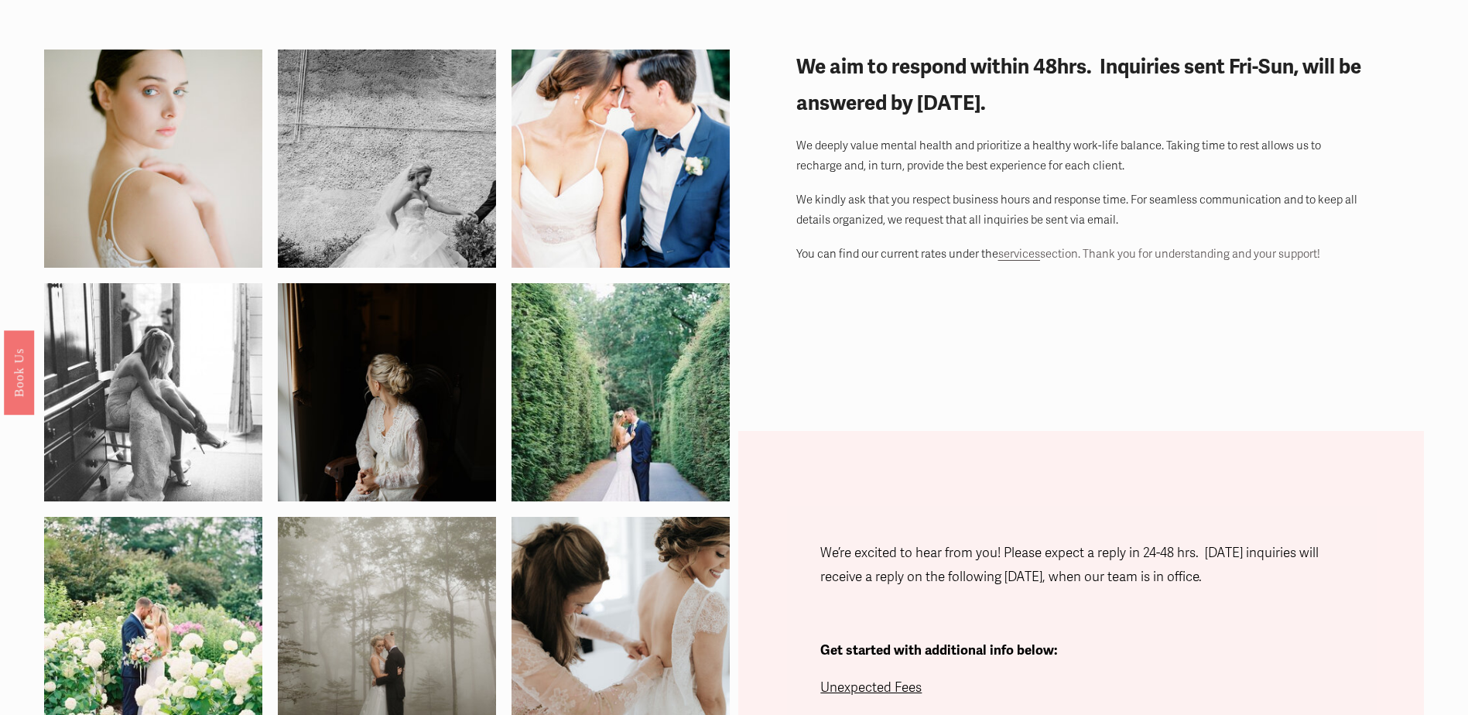
scroll to position [0, 0]
